Goal: Task Accomplishment & Management: Manage account settings

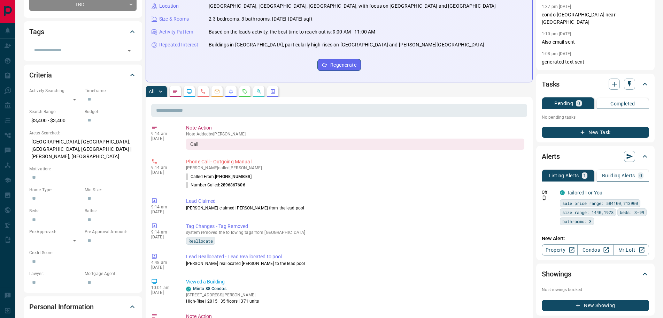
scroll to position [139, 0]
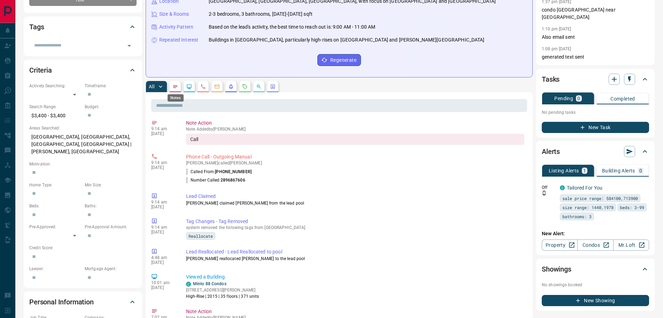
click at [178, 86] on icon "Notes" at bounding box center [176, 87] width 6 height 6
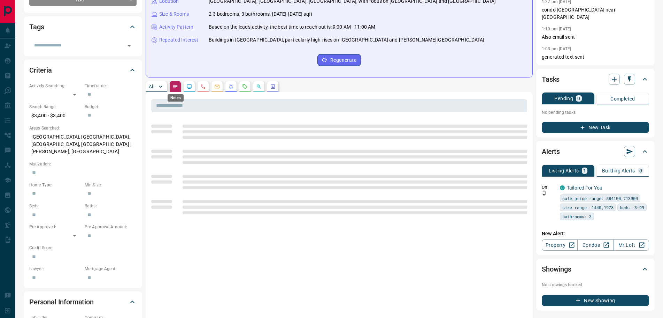
scroll to position [0, 0]
click at [646, 188] on icon "button" at bounding box center [644, 187] width 6 height 6
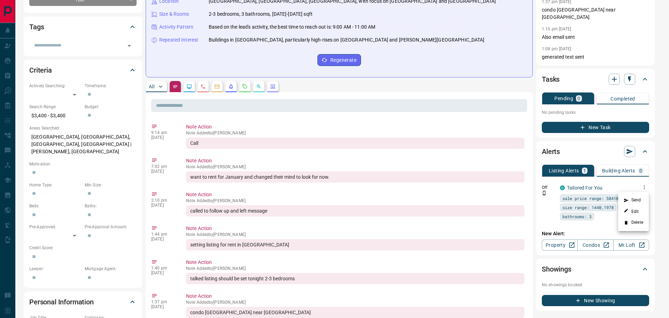
click at [632, 223] on li "Delete" at bounding box center [633, 222] width 31 height 11
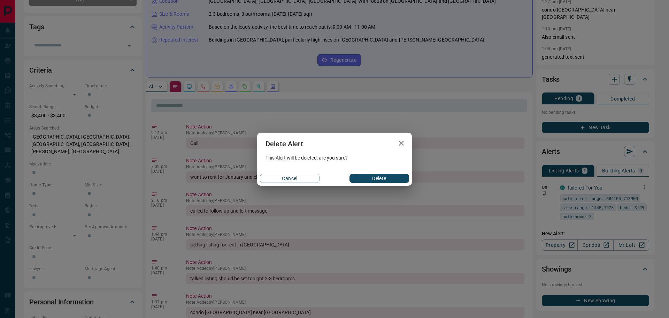
click at [393, 177] on button "Delete" at bounding box center [380, 178] width 60 height 9
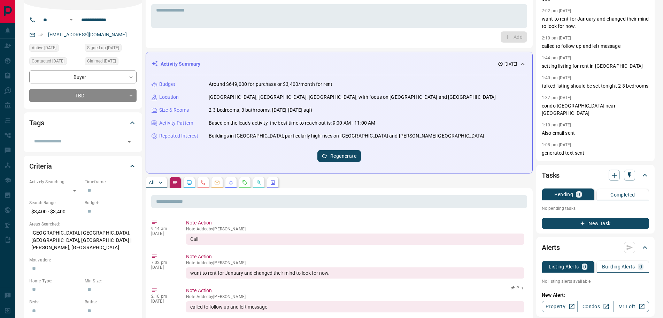
scroll to position [35, 0]
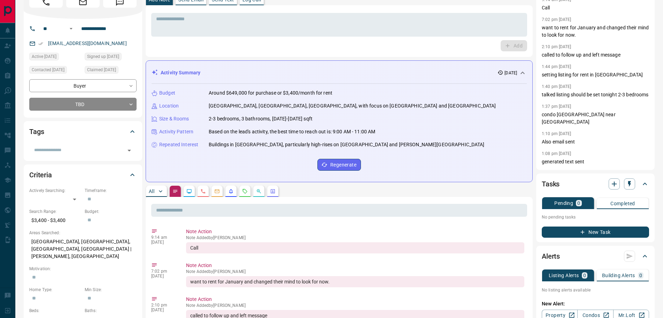
click at [193, 191] on button "button" at bounding box center [189, 190] width 11 height 11
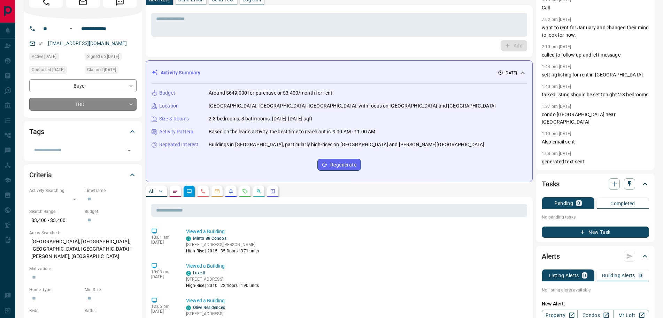
click at [86, 101] on body "**********" at bounding box center [331, 311] width 663 height 693
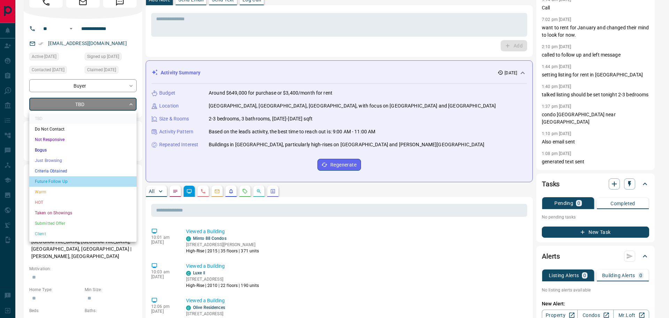
click at [56, 179] on li "Future Follow Up" at bounding box center [82, 181] width 107 height 10
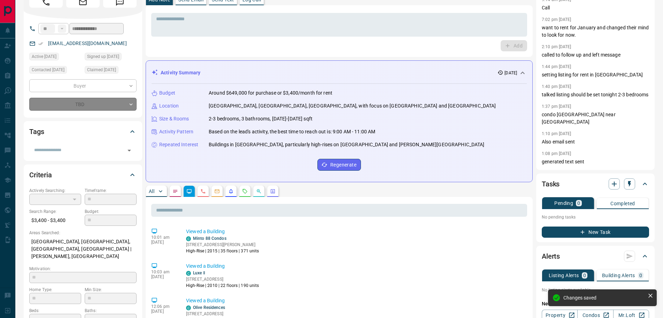
type input "*"
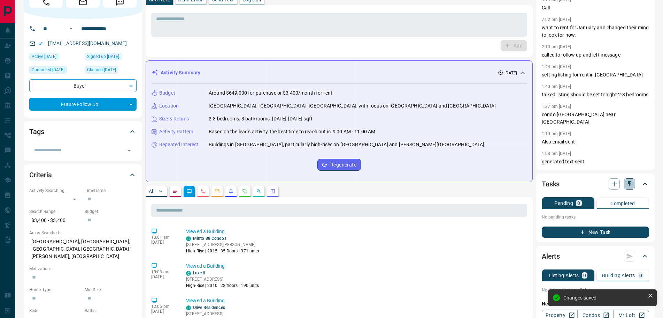
click at [627, 185] on icon "button" at bounding box center [629, 183] width 7 height 7
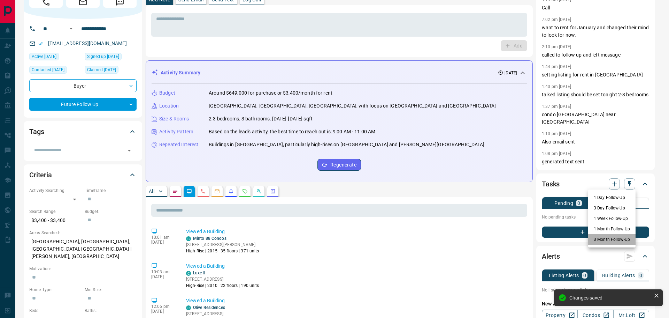
click at [609, 239] on li "3 Month Follow-Up" at bounding box center [611, 239] width 47 height 10
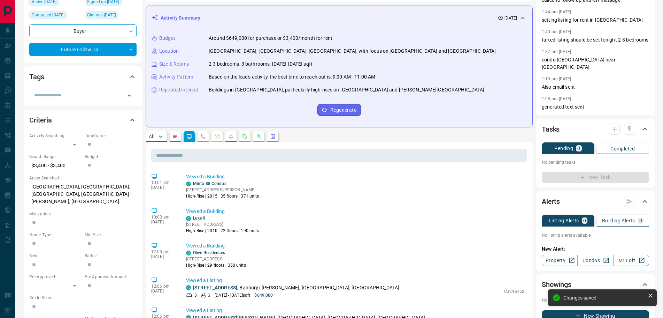
scroll to position [174, 0]
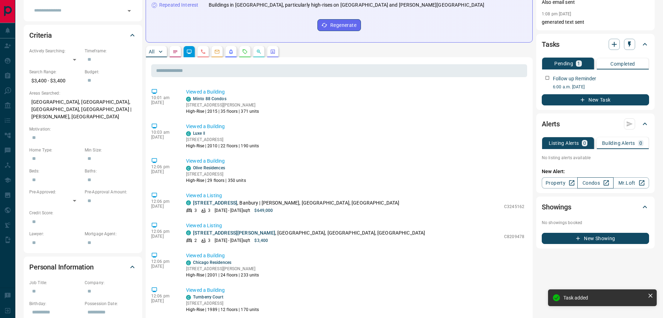
click at [590, 182] on link "Condos" at bounding box center [596, 182] width 36 height 11
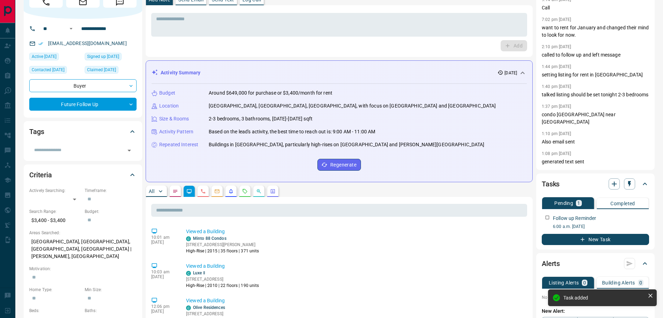
scroll to position [0, 0]
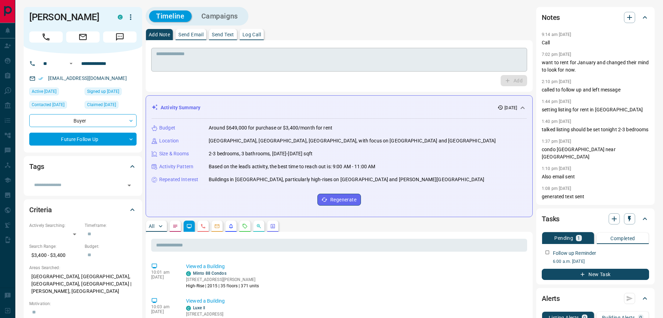
click at [212, 65] on textarea at bounding box center [339, 60] width 366 height 18
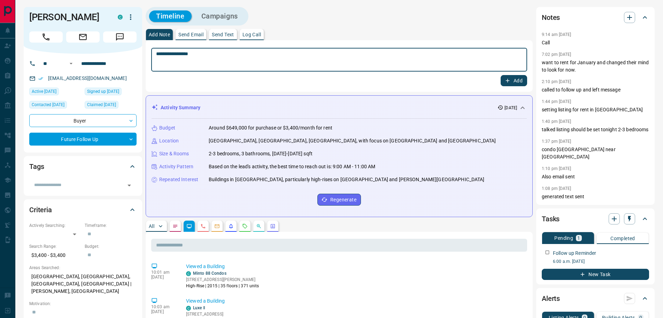
type textarea "**********"
click at [517, 78] on button "Add" at bounding box center [514, 80] width 26 height 11
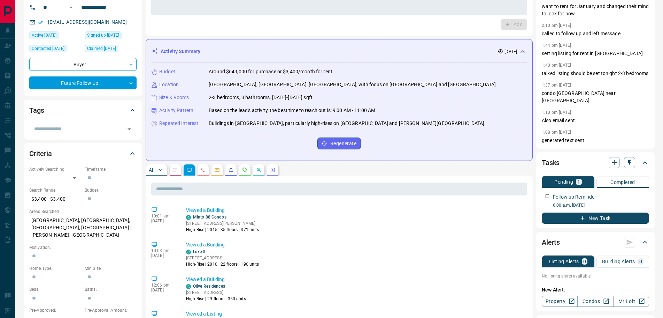
scroll to position [105, 0]
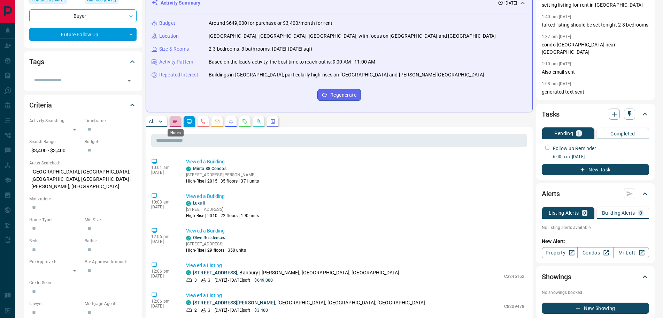
click at [177, 121] on icon "Notes" at bounding box center [176, 122] width 6 height 6
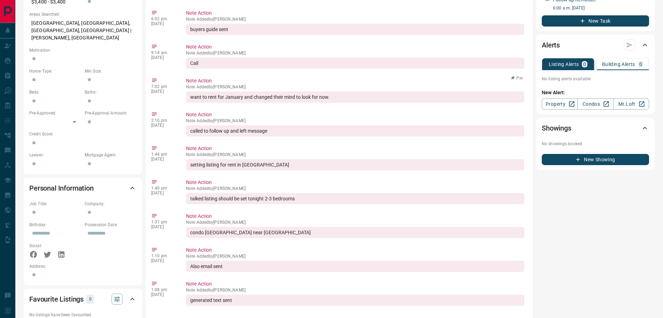
scroll to position [139, 0]
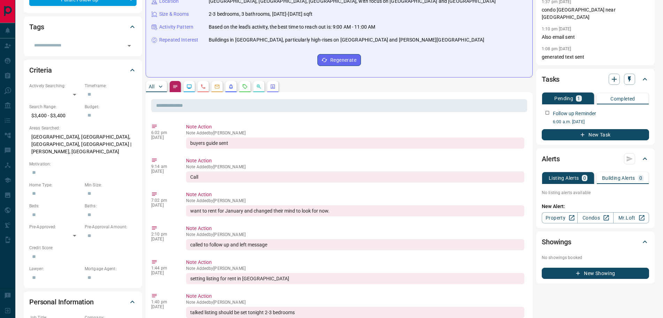
click at [203, 87] on icon "Calls" at bounding box center [203, 87] width 6 height 6
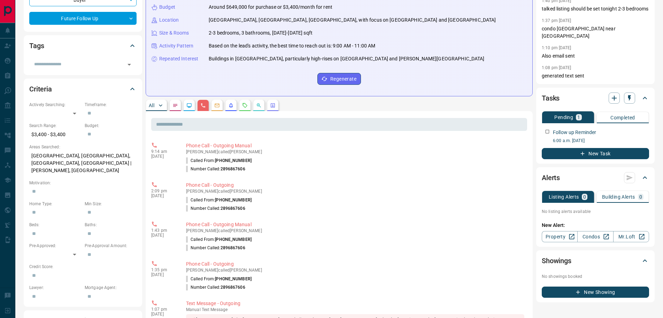
scroll to position [174, 0]
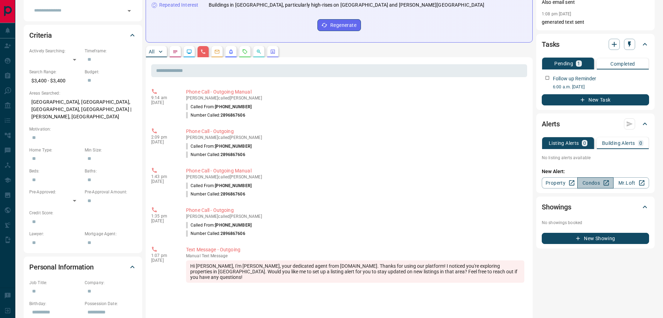
click at [590, 184] on link "Condos" at bounding box center [596, 182] width 36 height 11
